Goal: Transaction & Acquisition: Book appointment/travel/reservation

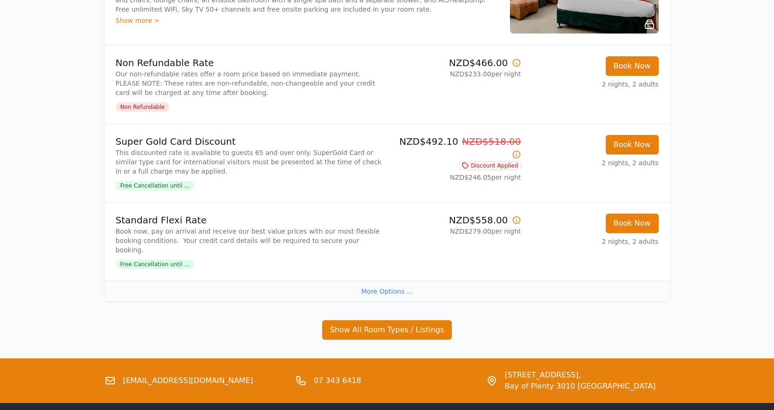
scroll to position [1035, 0]
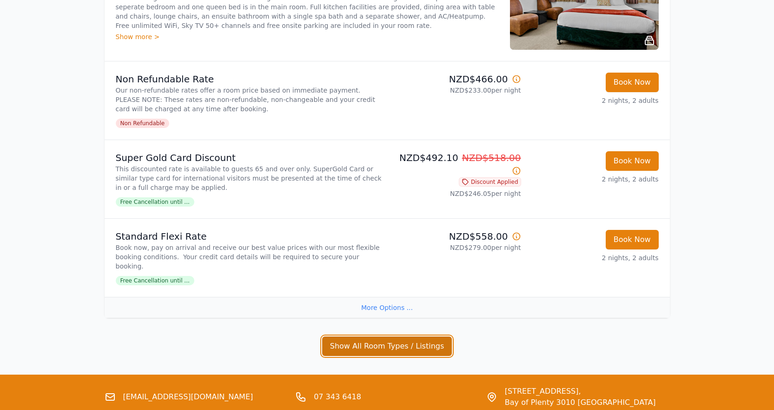
click at [388, 336] on button "Show All Room Types / Listings" at bounding box center [387, 346] width 130 height 20
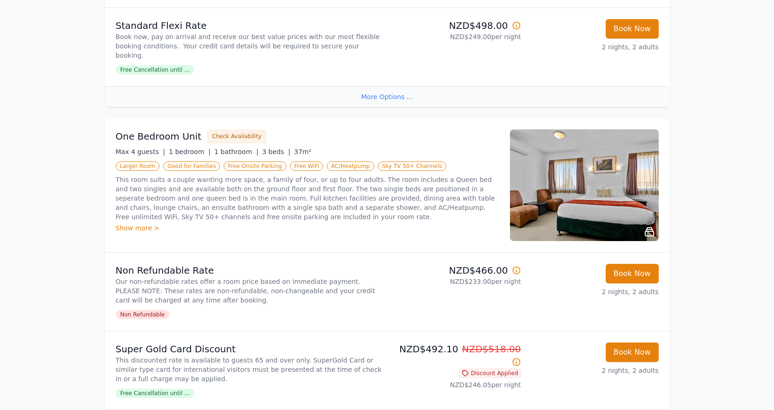
scroll to position [802, 0]
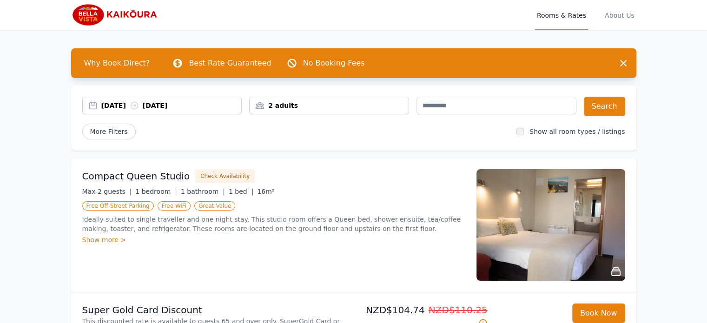
click at [123, 102] on div "[DATE] [DATE]" at bounding box center [171, 105] width 140 height 9
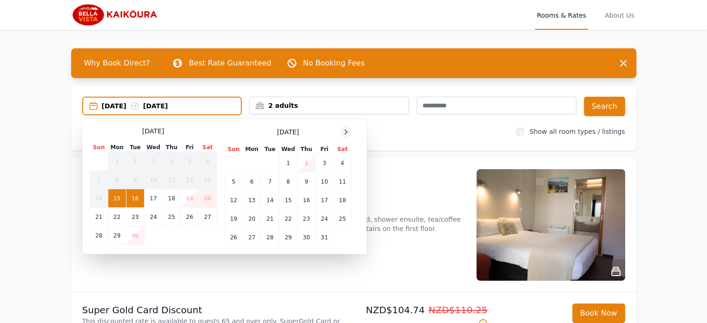
click at [350, 133] on icon at bounding box center [345, 131] width 7 height 7
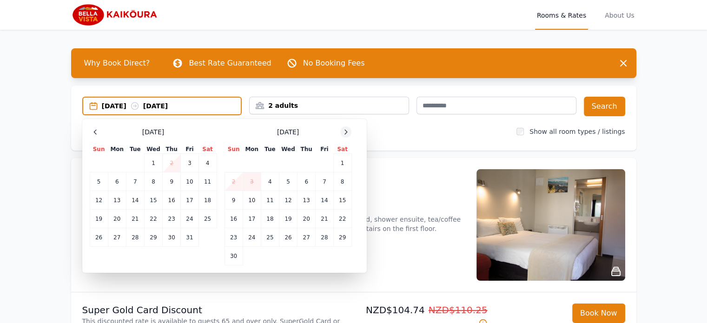
click at [349, 133] on icon at bounding box center [345, 131] width 7 height 7
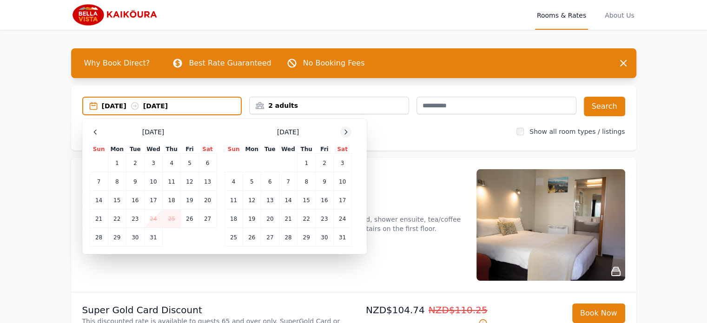
click at [349, 133] on icon at bounding box center [345, 131] width 7 height 7
click at [342, 215] on td "28" at bounding box center [342, 219] width 18 height 19
click at [348, 138] on div "[DATE] Sun Mon Tue Wed Thu Fri Sat 1 2 3 4 5 6 7 8 9 10 11 12 13 14 15 16 17 18…" at bounding box center [288, 186] width 127 height 120
click at [342, 129] on icon at bounding box center [345, 131] width 7 height 7
click at [229, 163] on td "1" at bounding box center [234, 163] width 18 height 19
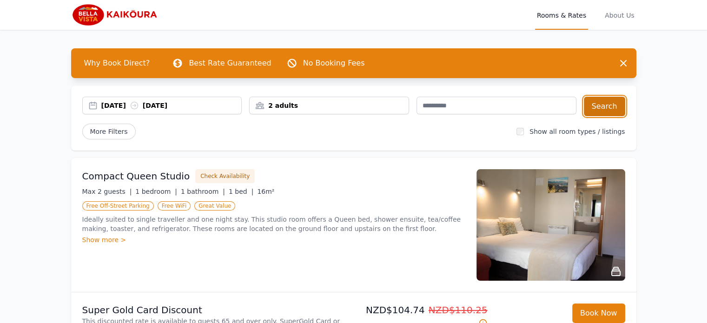
click at [605, 103] on button "Search" at bounding box center [604, 107] width 41 height 20
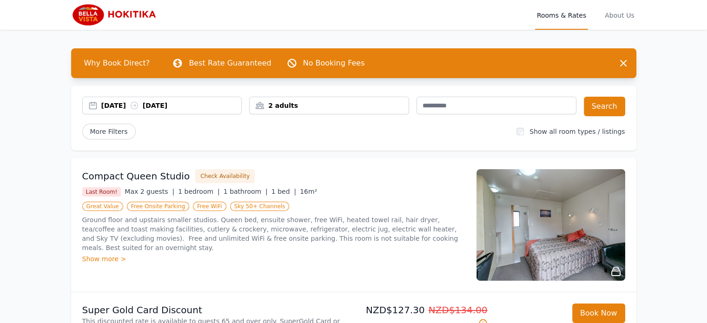
click at [135, 102] on div "[DATE] [DATE]" at bounding box center [171, 105] width 140 height 9
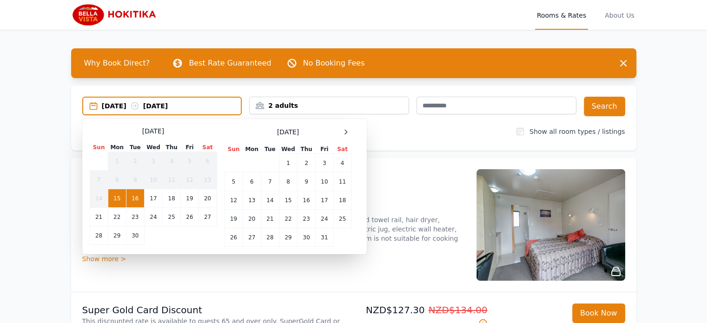
drag, startPoint x: 332, startPoint y: 130, endPoint x: 336, endPoint y: 133, distance: 5.7
click at [332, 131] on div "[DATE]" at bounding box center [288, 131] width 127 height 11
click at [344, 133] on icon at bounding box center [345, 131] width 7 height 7
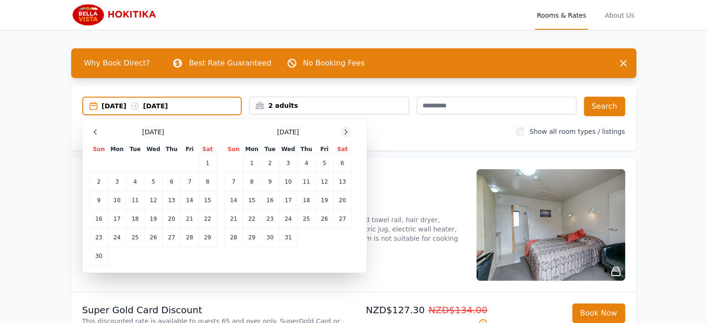
click at [344, 133] on icon at bounding box center [345, 131] width 7 height 7
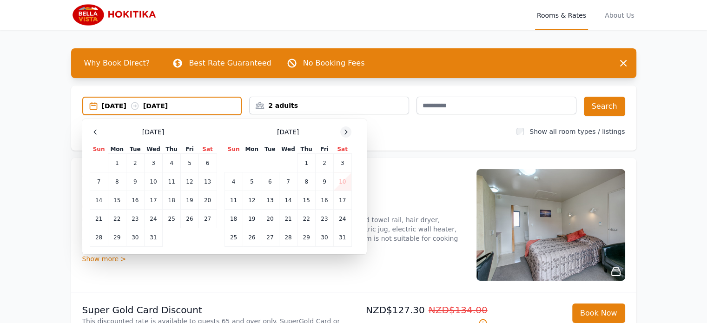
click at [344, 134] on icon at bounding box center [345, 131] width 7 height 7
click at [251, 165] on td "2" at bounding box center [252, 163] width 18 height 19
click at [269, 165] on td "3" at bounding box center [270, 163] width 18 height 19
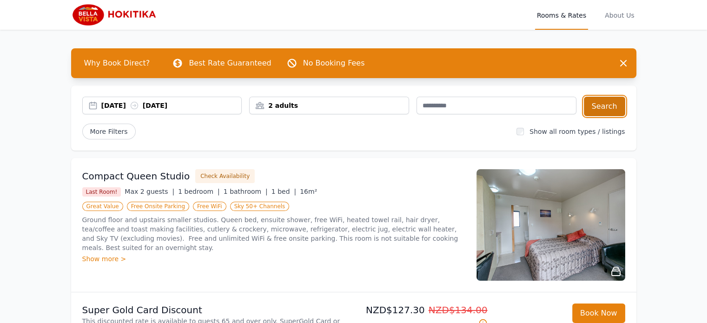
click at [612, 107] on button "Search" at bounding box center [604, 107] width 41 height 20
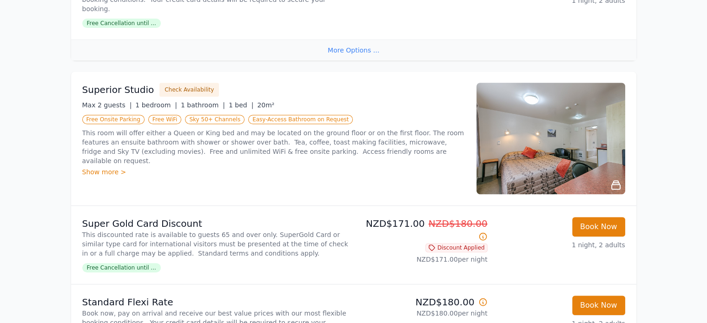
scroll to position [465, 0]
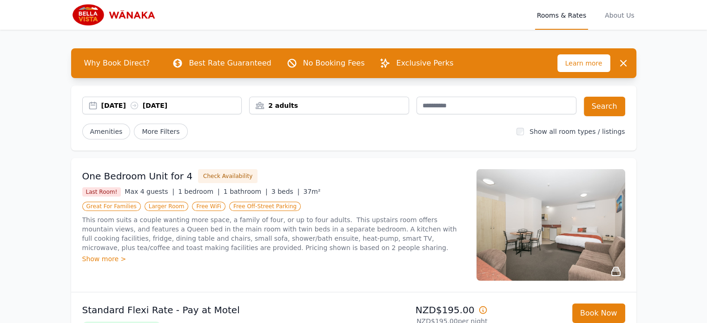
click at [136, 102] on div "[DATE] [DATE]" at bounding box center [171, 105] width 140 height 9
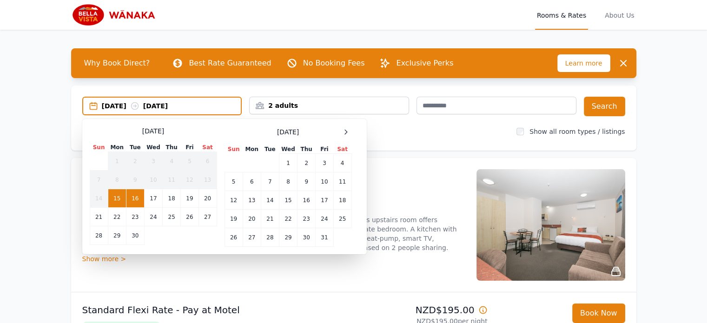
click at [352, 133] on span at bounding box center [345, 131] width 11 height 11
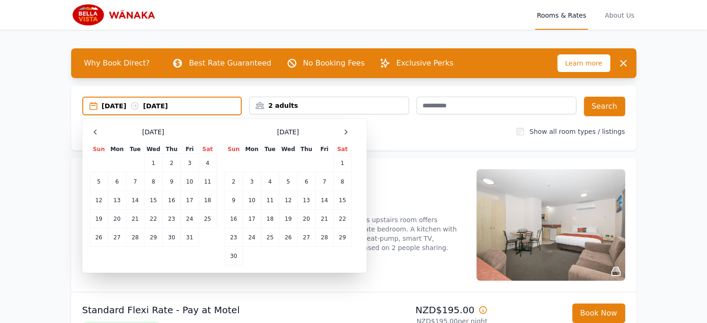
click at [352, 133] on span at bounding box center [345, 131] width 11 height 11
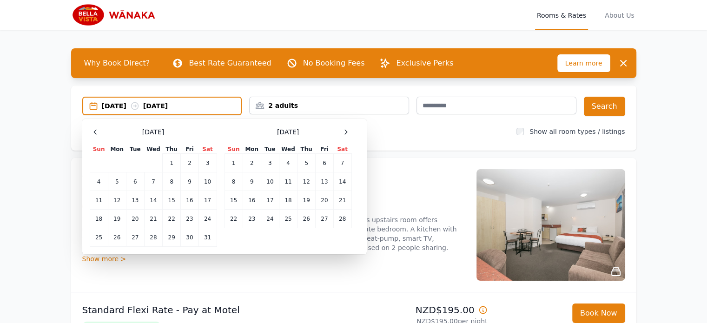
click at [352, 133] on div at bounding box center [345, 131] width 11 height 11
click at [295, 165] on td "4" at bounding box center [288, 163] width 18 height 19
click at [301, 162] on td "5" at bounding box center [307, 163] width 18 height 19
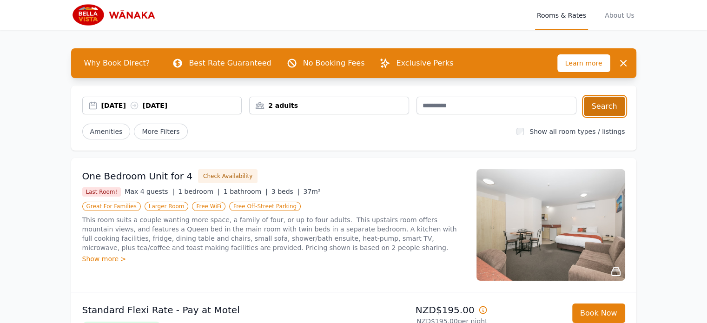
click at [619, 106] on button "Search" at bounding box center [604, 107] width 41 height 20
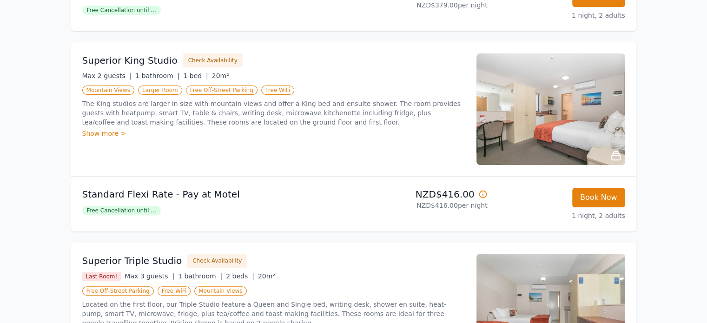
scroll to position [419, 0]
